Goal: Find contact information

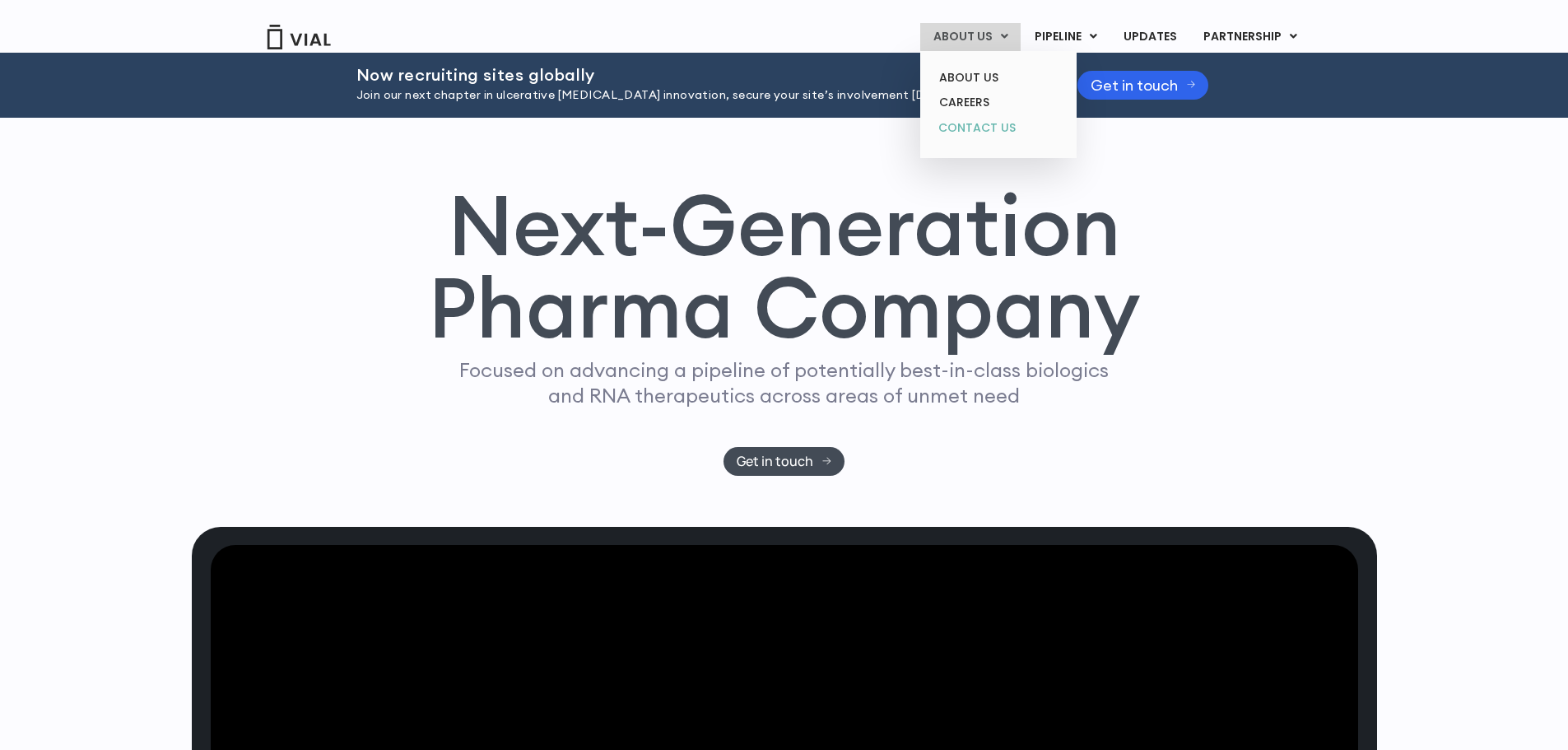
click at [970, 125] on link "CONTACT US" at bounding box center [998, 128] width 144 height 26
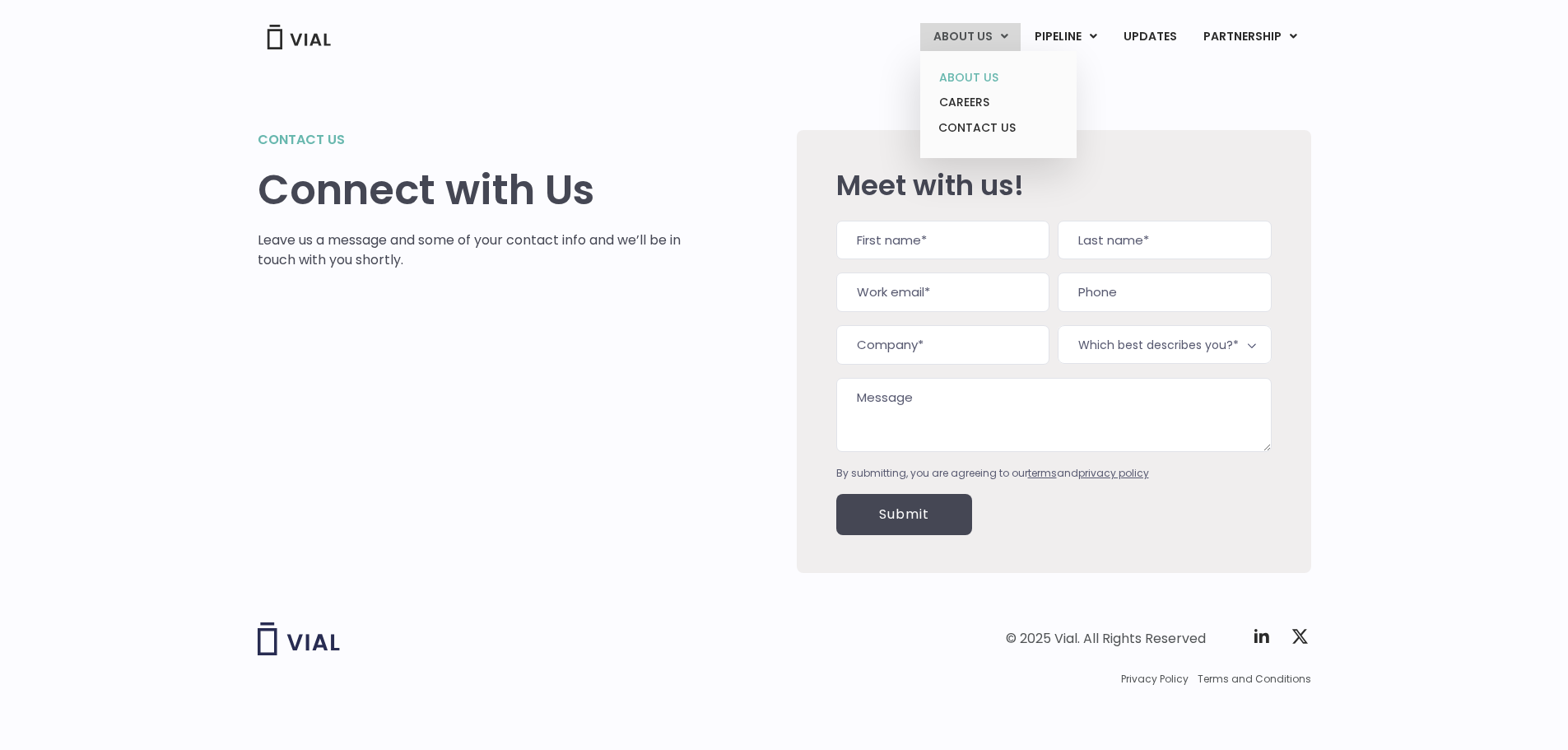
click at [970, 78] on link "ABOUT US" at bounding box center [998, 77] width 144 height 25
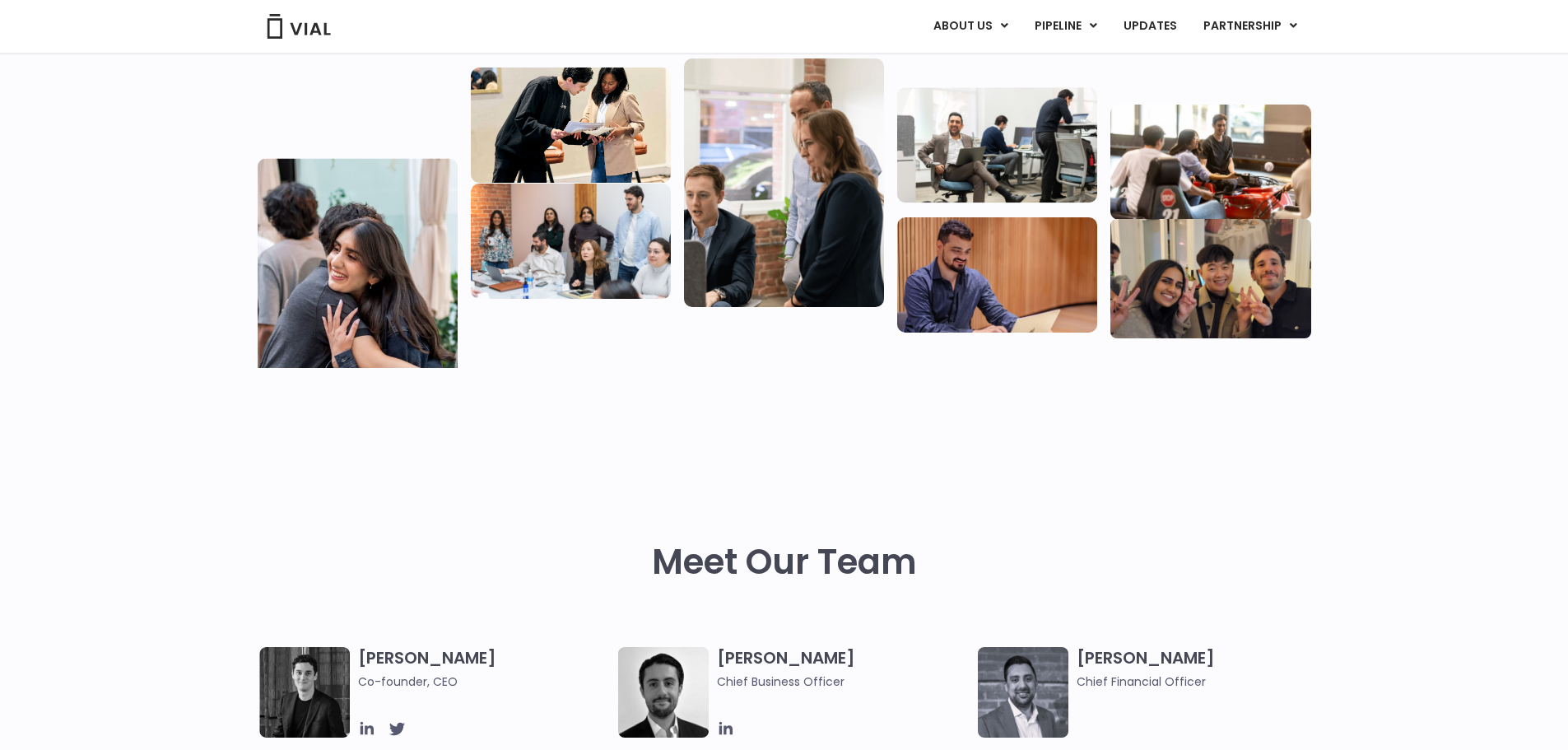
scroll to position [576, 0]
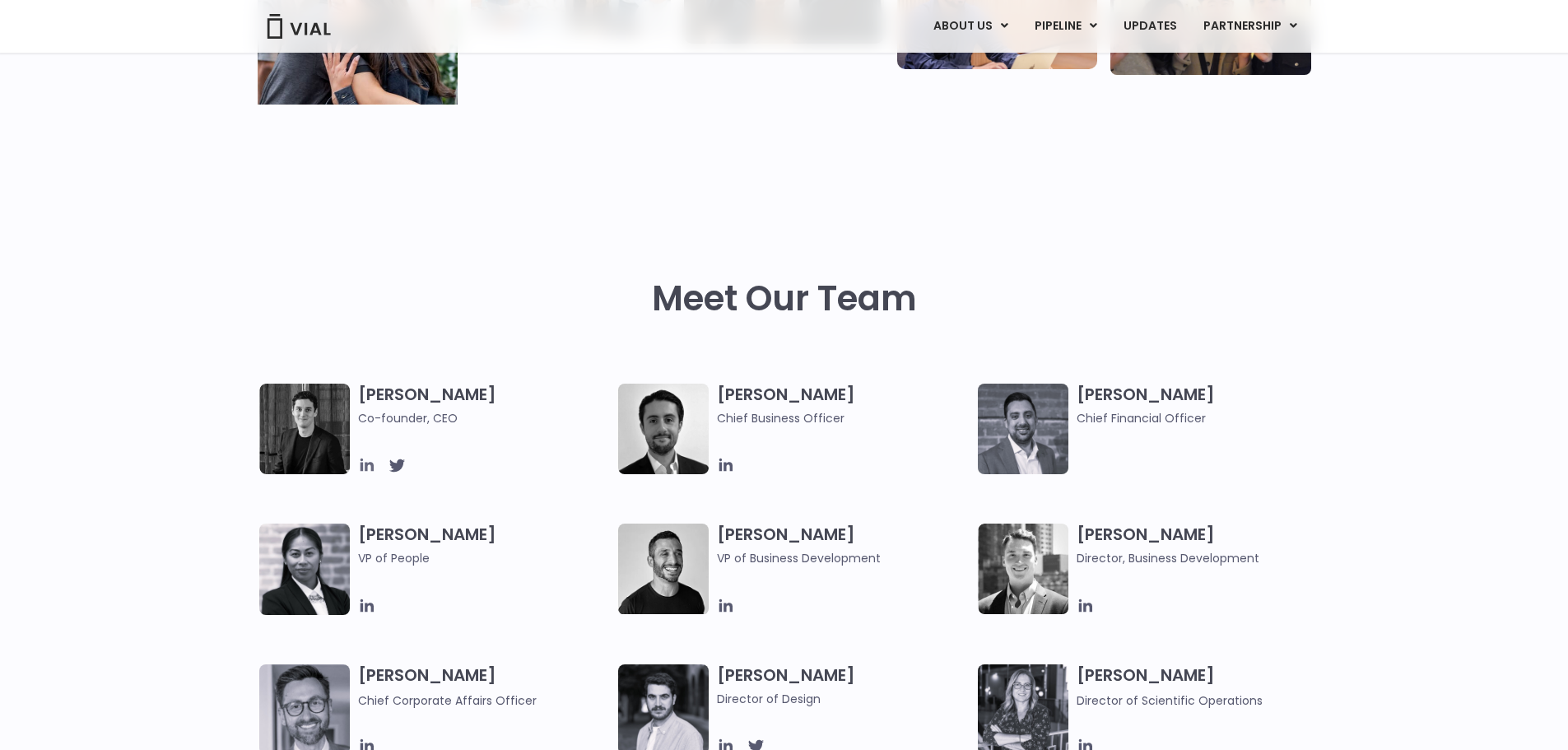
click at [365, 465] on icon at bounding box center [366, 465] width 13 height 13
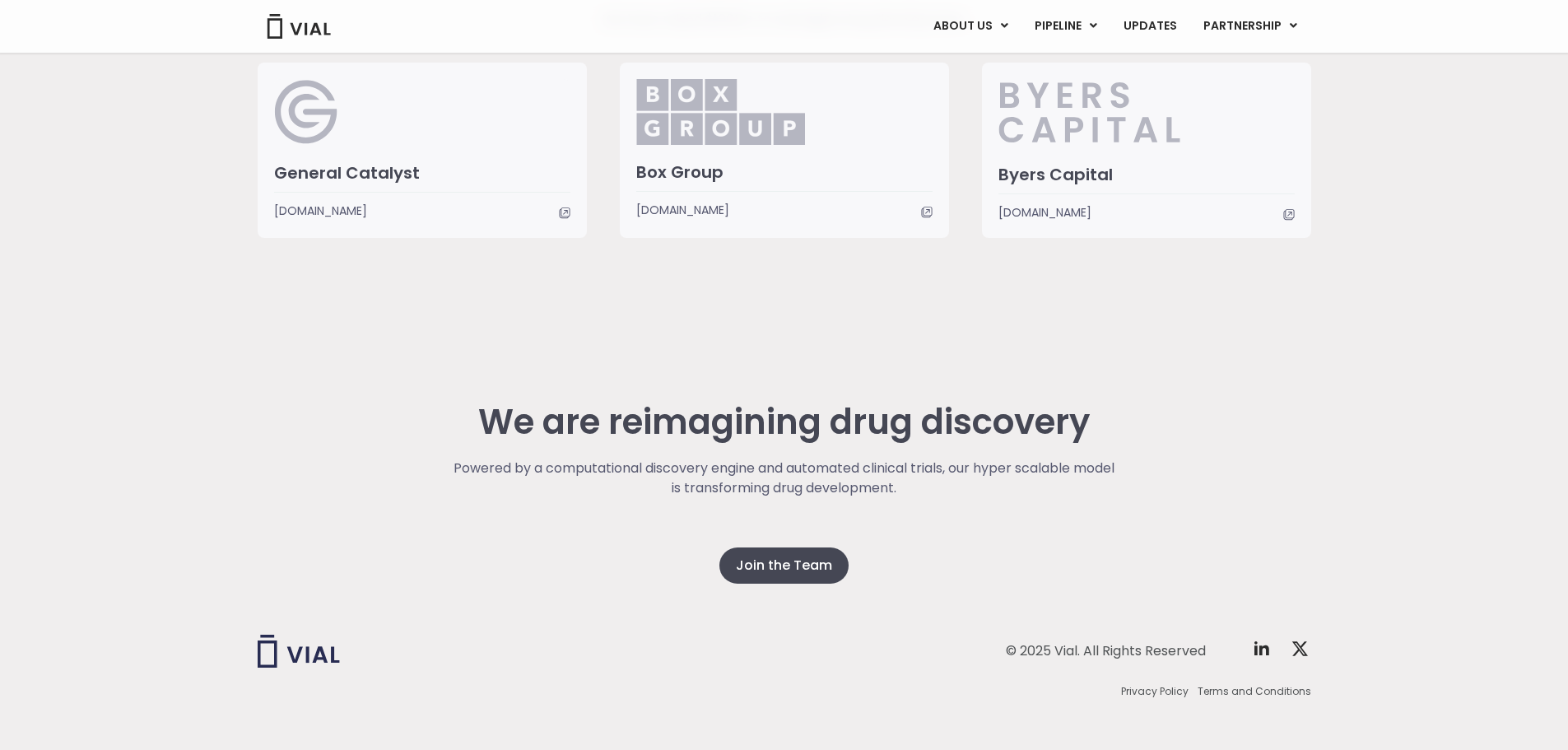
scroll to position [4075, 0]
